Goal: Task Accomplishment & Management: Manage account settings

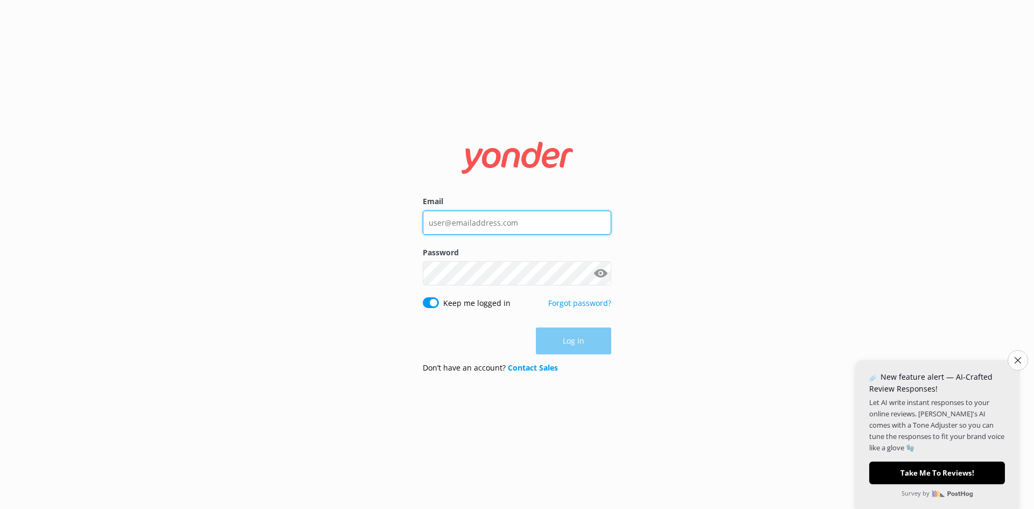
type input "[EMAIL_ADDRESS][DOMAIN_NAME]"
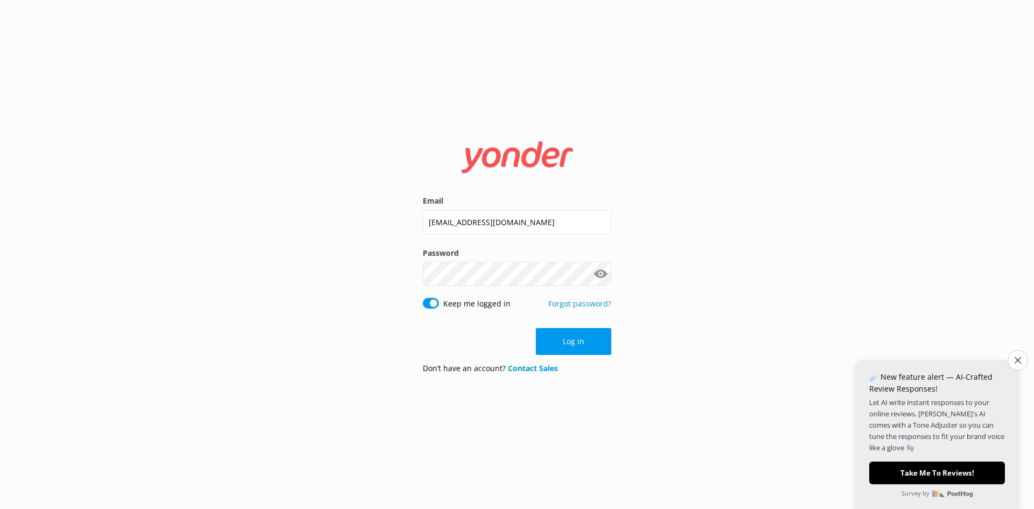
click at [572, 352] on div "Log in" at bounding box center [517, 341] width 189 height 27
click at [570, 340] on button "Log in" at bounding box center [573, 341] width 75 height 27
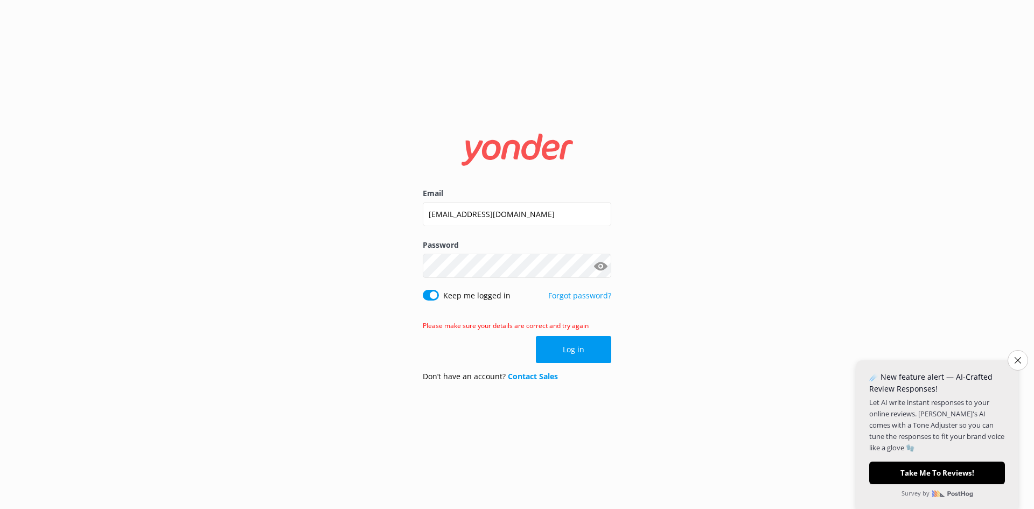
click at [562, 342] on button "Log in" at bounding box center [573, 349] width 75 height 27
click at [566, 348] on button "Log in" at bounding box center [573, 349] width 75 height 27
